Goal: Task Accomplishment & Management: Manage account settings

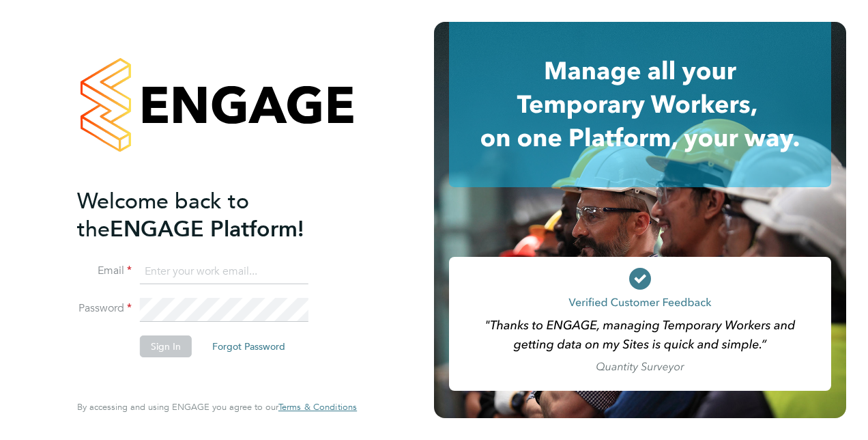
type input "[PERSON_NAME][EMAIL_ADDRESS][PERSON_NAME][DOMAIN_NAME]"
click at [160, 349] on button "Sign In" at bounding box center [166, 346] width 52 height 22
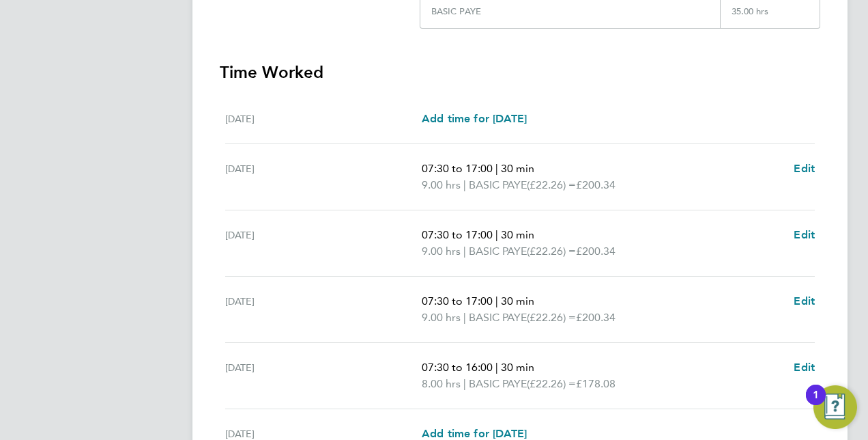
scroll to position [528, 0]
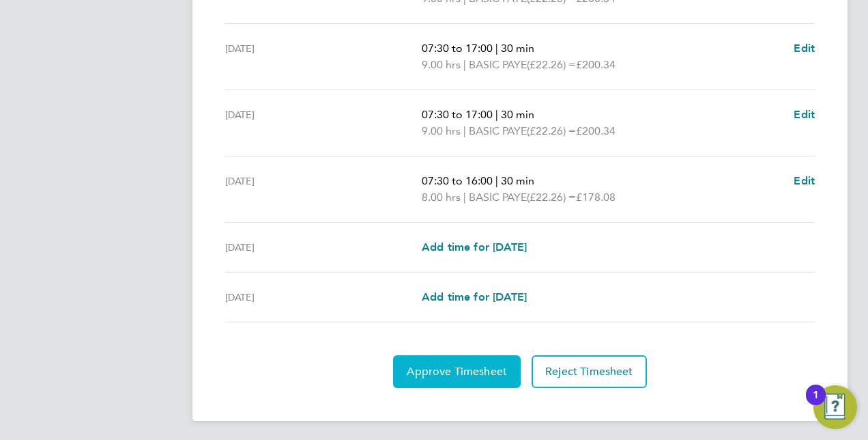
click at [480, 367] on span "Approve Timesheet" at bounding box center [457, 372] width 100 height 14
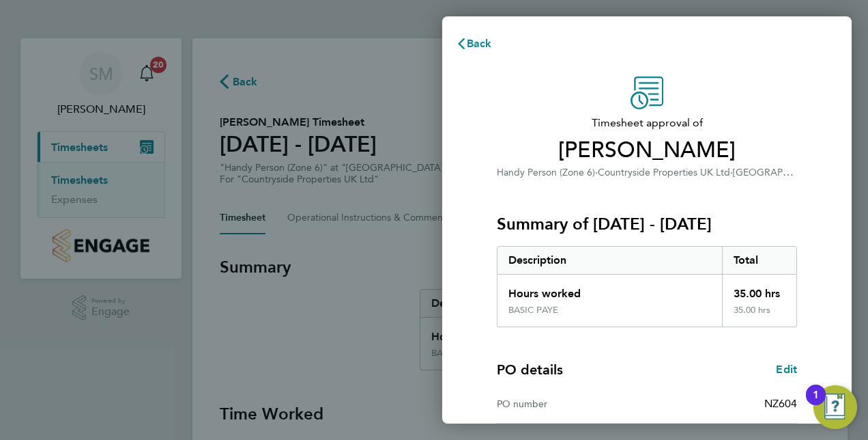
scroll to position [174, 0]
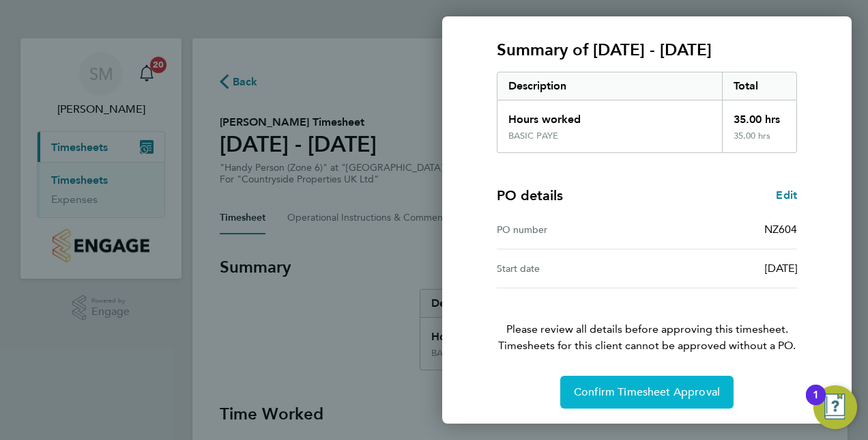
click at [643, 375] on button "Confirm Timesheet Approval" at bounding box center [647, 391] width 173 height 33
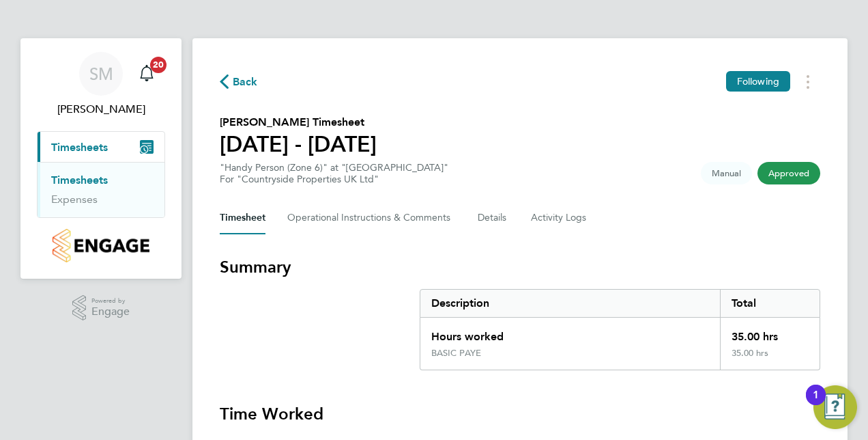
click at [99, 176] on link "Timesheets" at bounding box center [79, 179] width 57 height 13
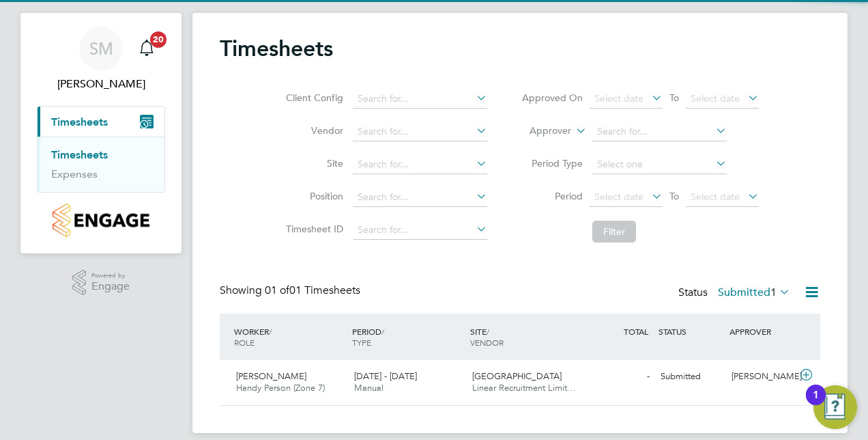
scroll to position [40, 0]
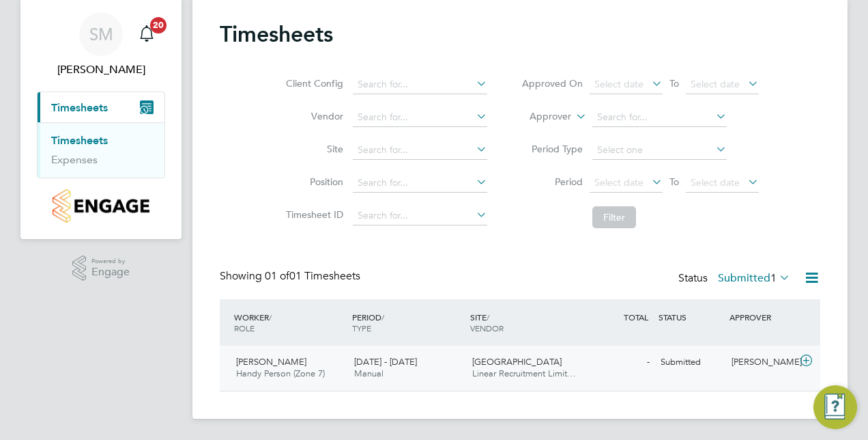
click at [270, 355] on div "Callum Carr Handy Person (Zone 7) 25 - 31 Aug 2025" at bounding box center [290, 368] width 118 height 34
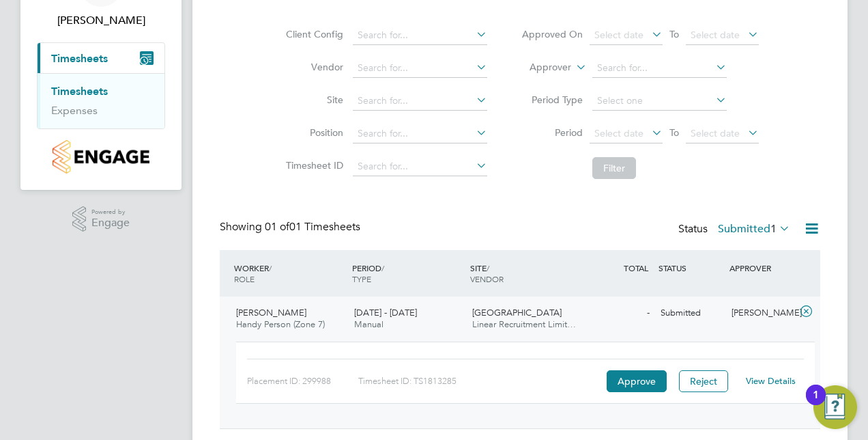
scroll to position [126, 0]
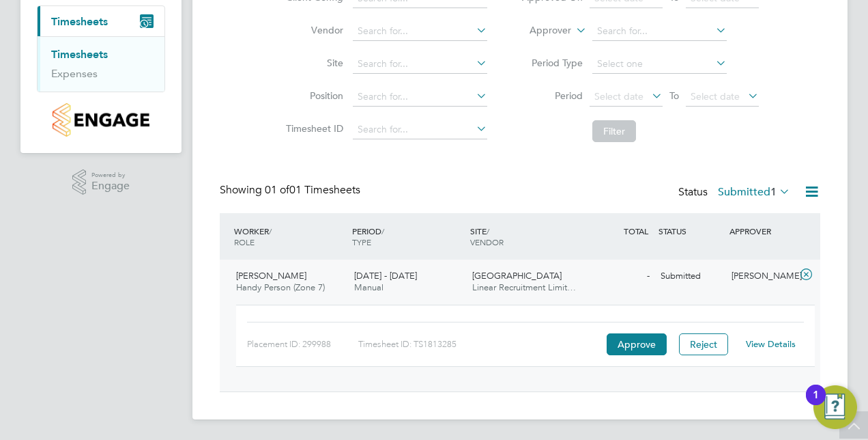
click at [767, 344] on link "View Details" at bounding box center [771, 344] width 50 height 12
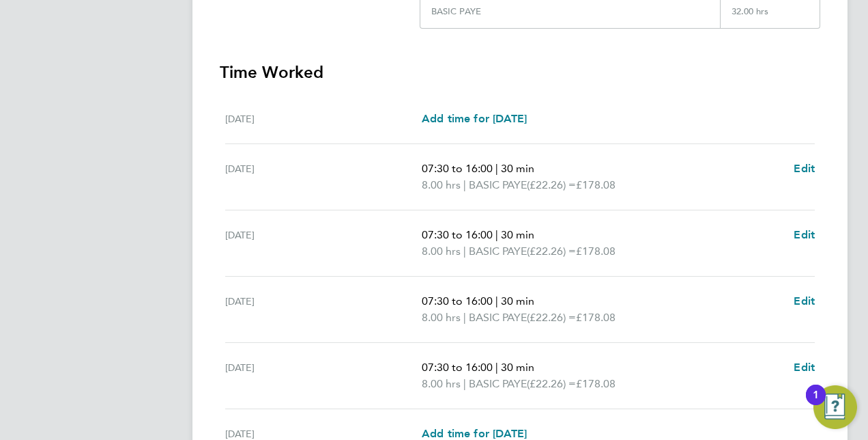
scroll to position [478, 0]
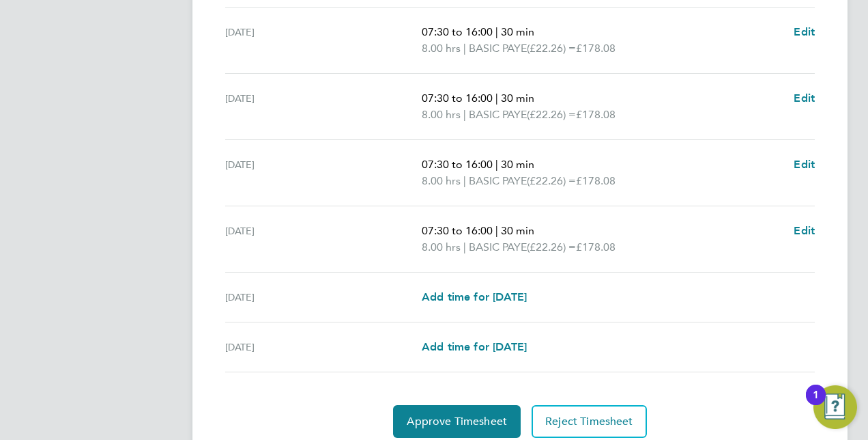
click at [817, 225] on ul "Mon 25 Aug Add time for Mon 25 Aug Add time for Mon 25 Aug Tue 26 Aug 07:30 to …" at bounding box center [520, 165] width 601 height 414
click at [801, 227] on span "Edit" at bounding box center [804, 230] width 21 height 13
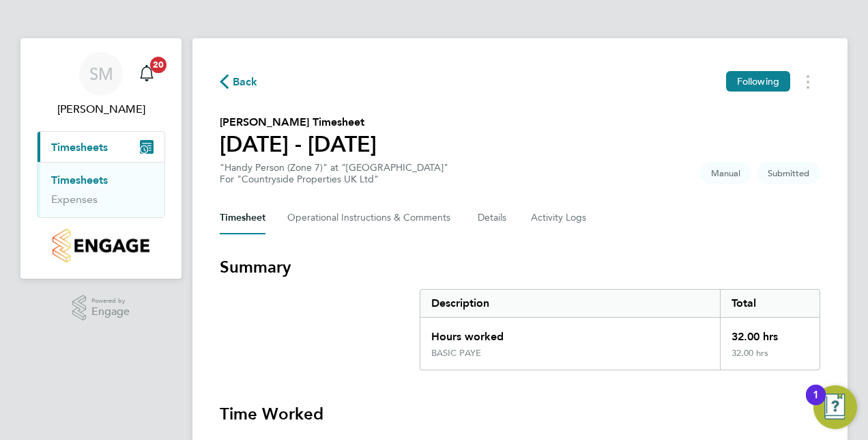
select select "30"
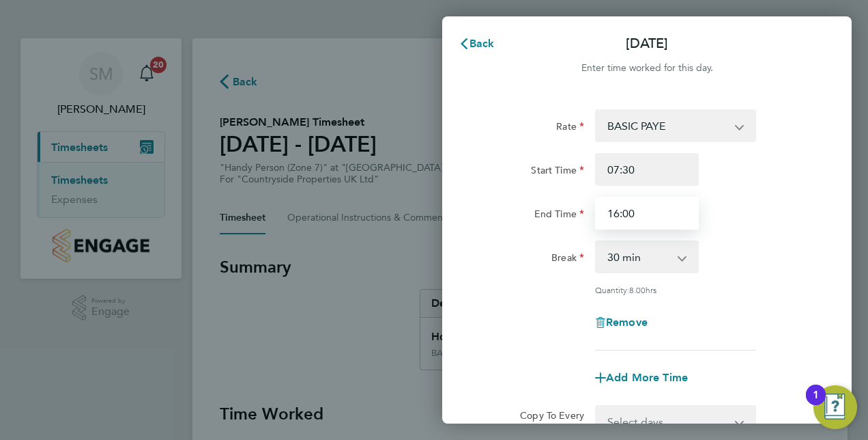
click at [616, 214] on input "16:00" at bounding box center [647, 213] width 104 height 33
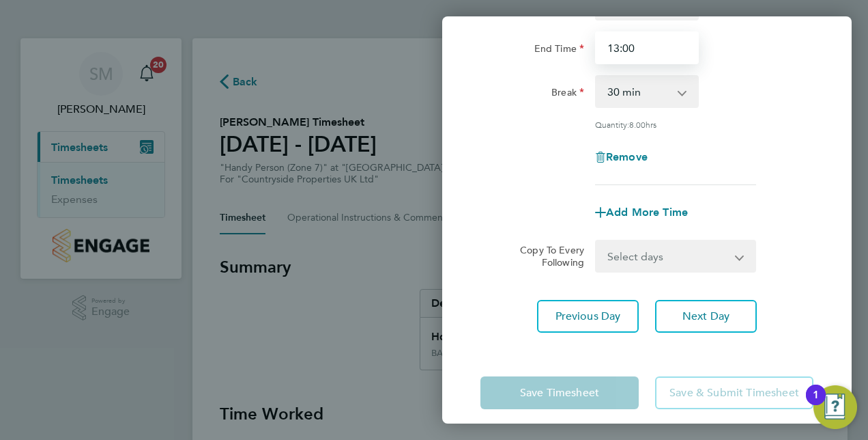
scroll to position [177, 0]
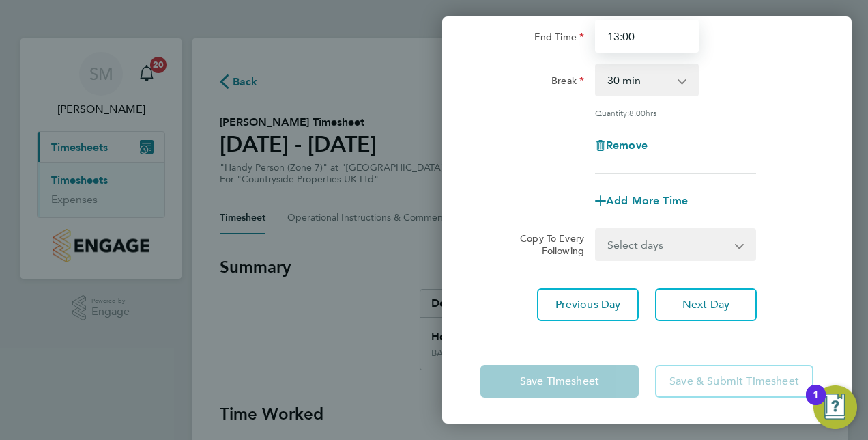
type input "13:00"
click at [730, 383] on app-form-button "Save & Submit Timesheet" at bounding box center [730, 381] width 167 height 33
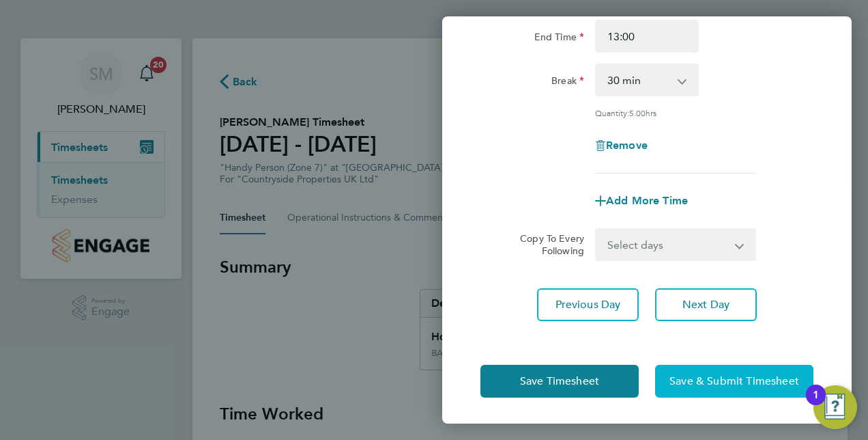
click at [721, 378] on span "Save & Submit Timesheet" at bounding box center [735, 381] width 130 height 14
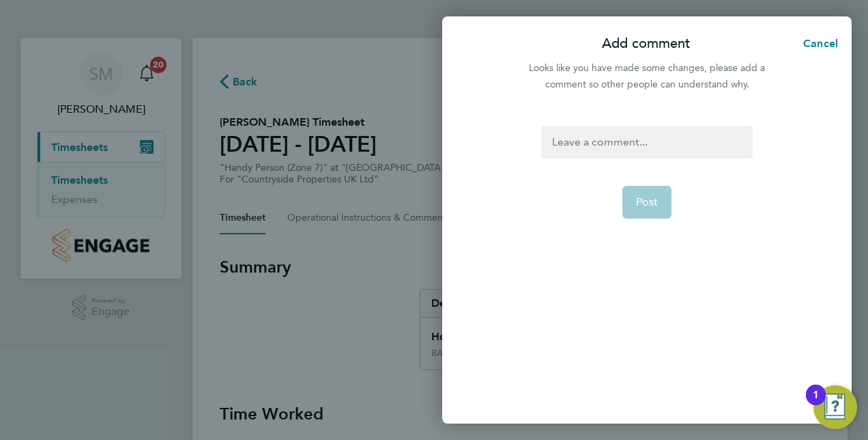
click at [607, 142] on div at bounding box center [646, 142] width 211 height 33
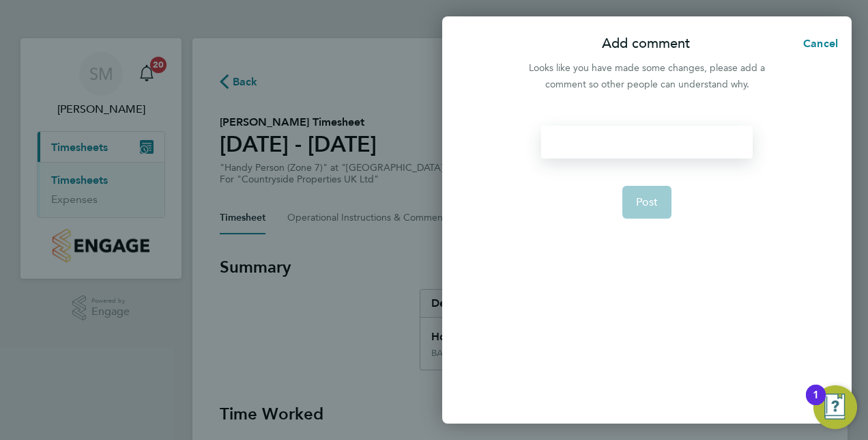
click at [598, 134] on div at bounding box center [646, 142] width 211 height 33
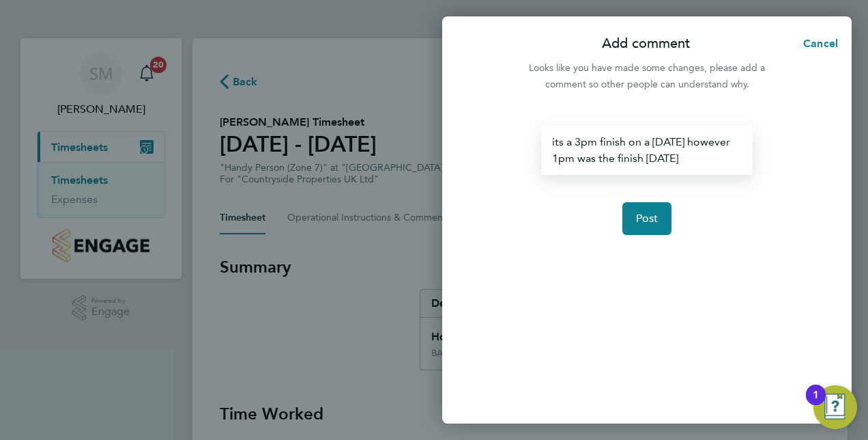
click at [646, 157] on div "its a 3pm finish on a friday however 1pm was the finish on friday" at bounding box center [646, 150] width 211 height 49
click at [655, 161] on div "its a 3pm finish on a Friday however 1pm was the finish (callums) on Friday" at bounding box center [646, 150] width 211 height 49
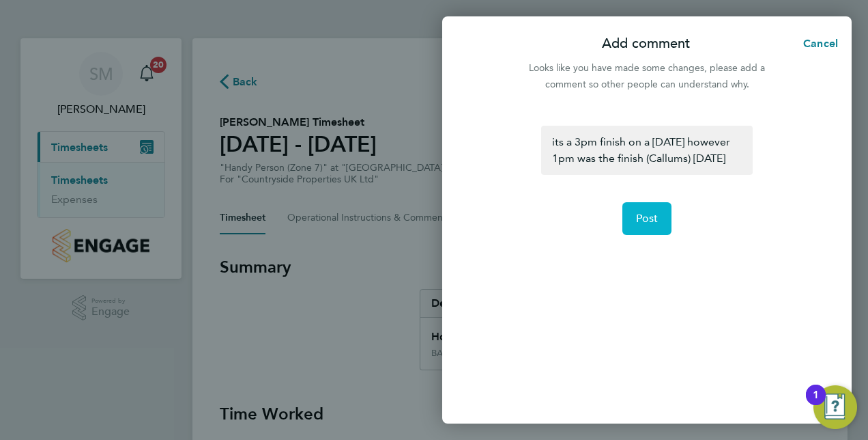
click at [657, 212] on span "Post" at bounding box center [647, 219] width 23 height 14
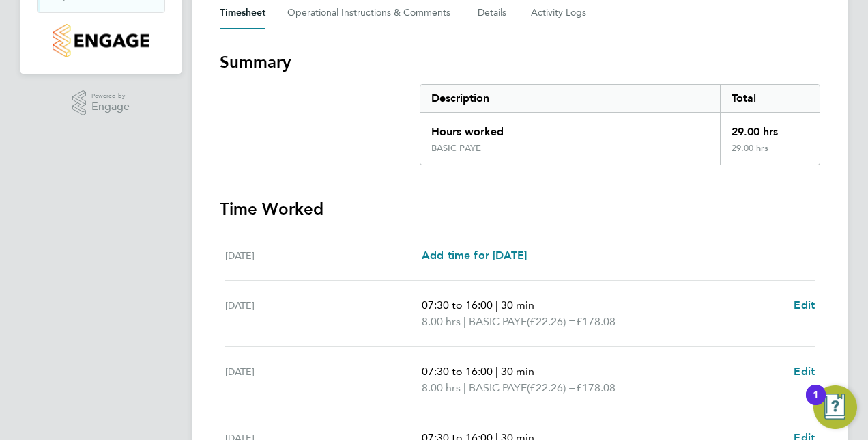
scroll to position [528, 0]
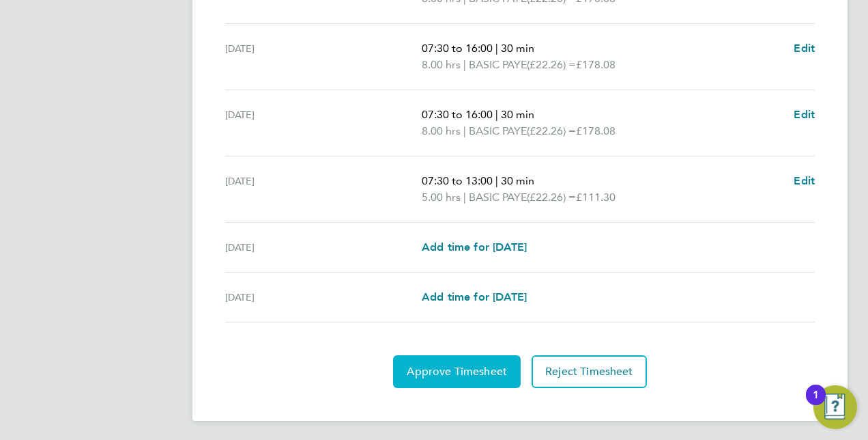
click at [468, 375] on button "Approve Timesheet" at bounding box center [457, 371] width 128 height 33
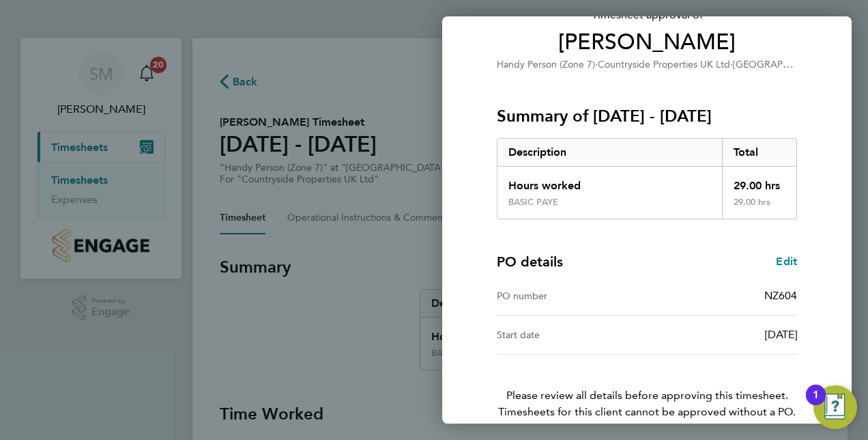
scroll to position [174, 0]
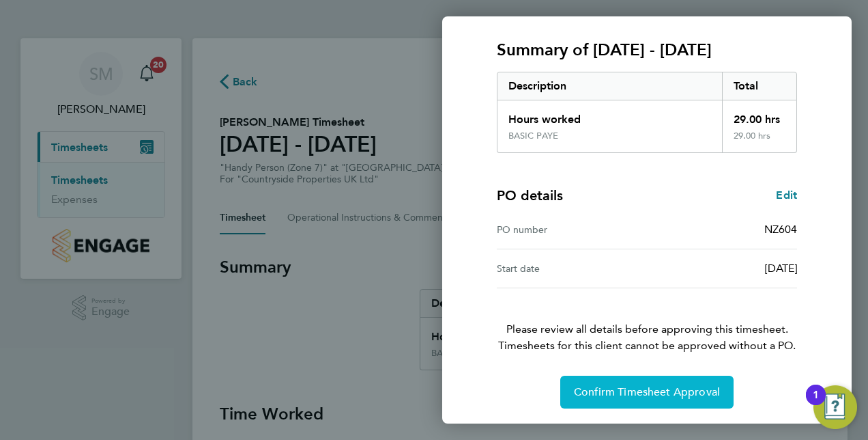
click at [683, 388] on span "Confirm Timesheet Approval" at bounding box center [647, 392] width 146 height 14
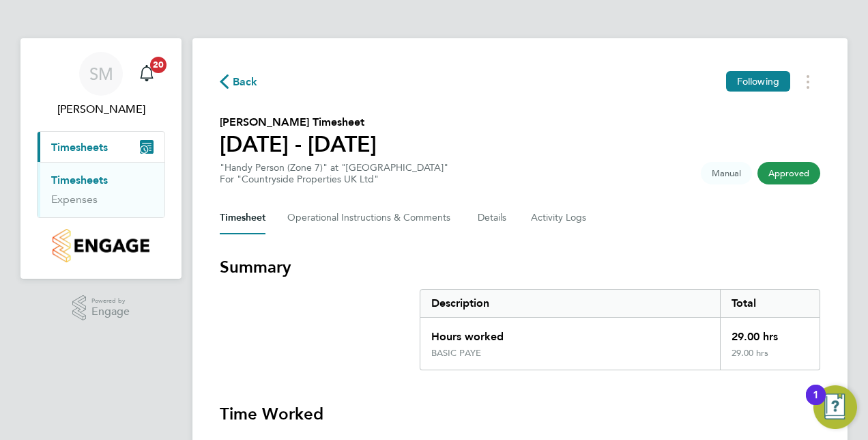
click at [91, 145] on span "Timesheets" at bounding box center [79, 147] width 57 height 13
click at [91, 176] on link "Timesheets" at bounding box center [79, 179] width 57 height 13
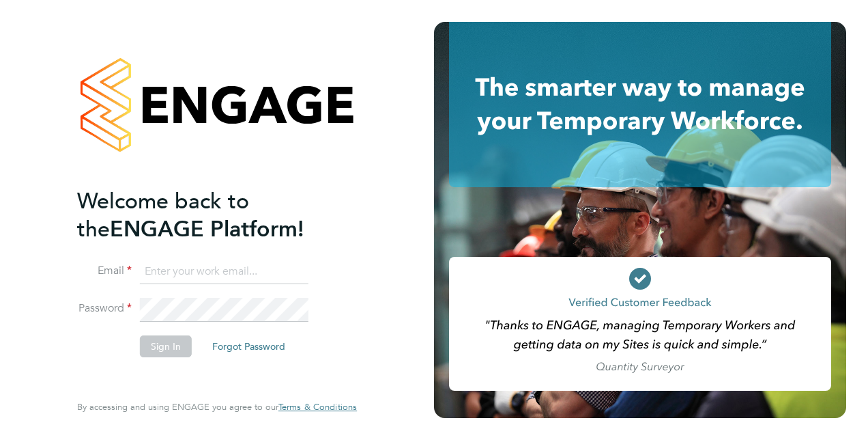
type input "[PERSON_NAME][EMAIL_ADDRESS][PERSON_NAME][DOMAIN_NAME]"
click at [137, 352] on li "Sign In Forgot Password" at bounding box center [210, 353] width 266 height 36
click at [146, 350] on button "Sign In" at bounding box center [166, 346] width 52 height 22
